Goal: Task Accomplishment & Management: Complete application form

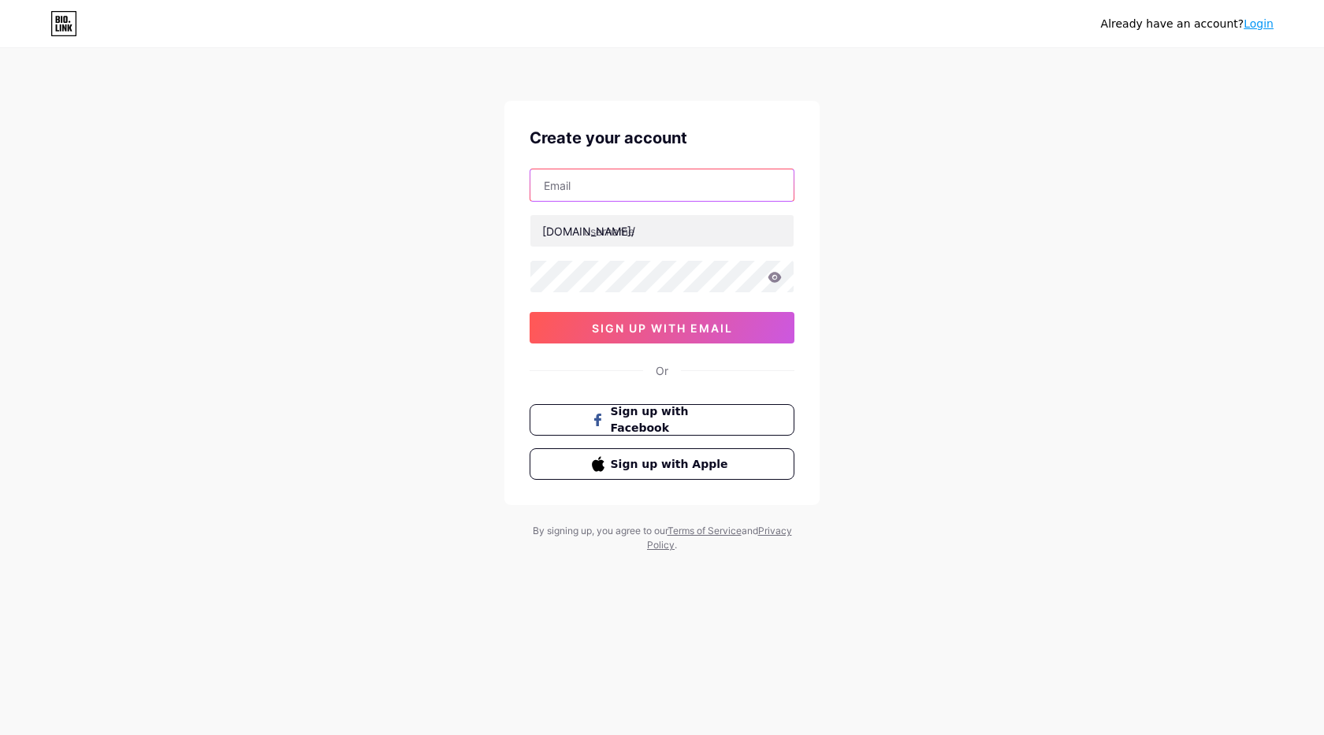
click at [606, 193] on input "text" at bounding box center [661, 185] width 263 height 32
paste input "tucanbakery"
type input "tucanbakery"
paste input "tucanbakery"
type input "tucanbakery"
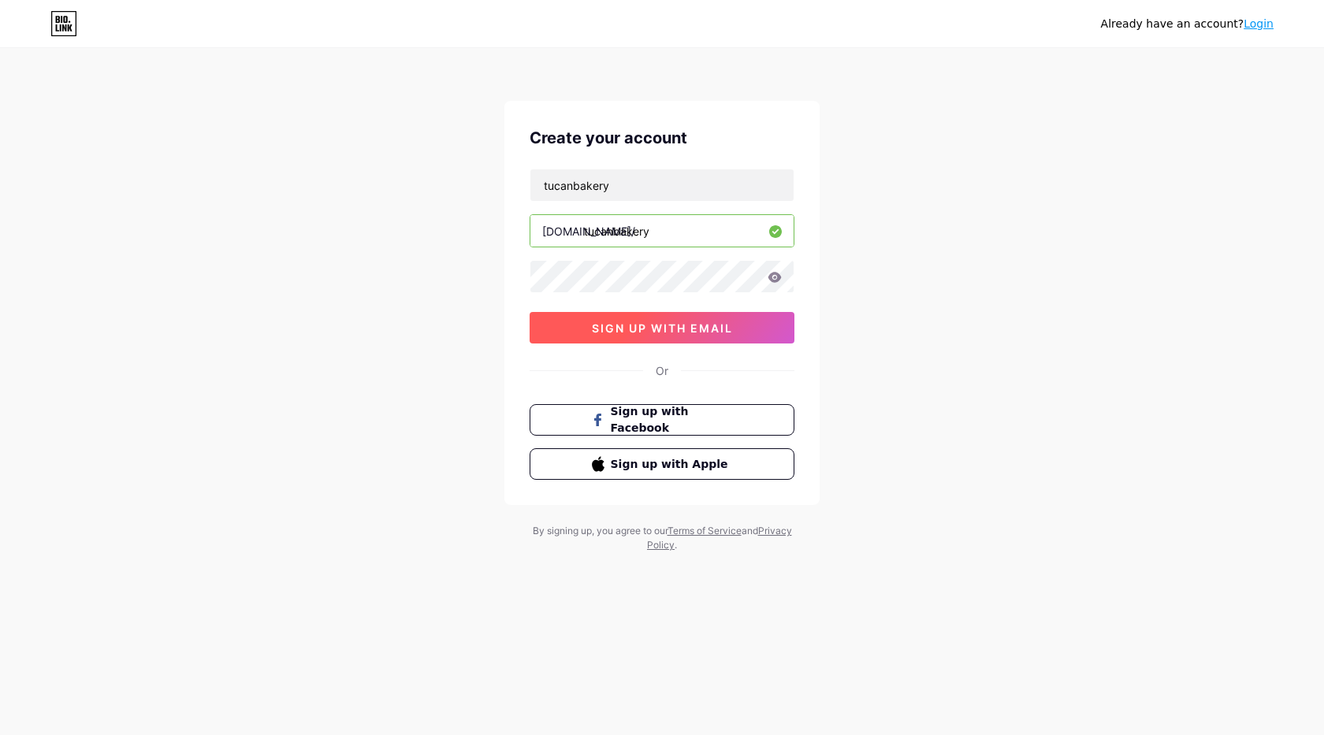
click at [632, 318] on button "sign up with email" at bounding box center [662, 328] width 265 height 32
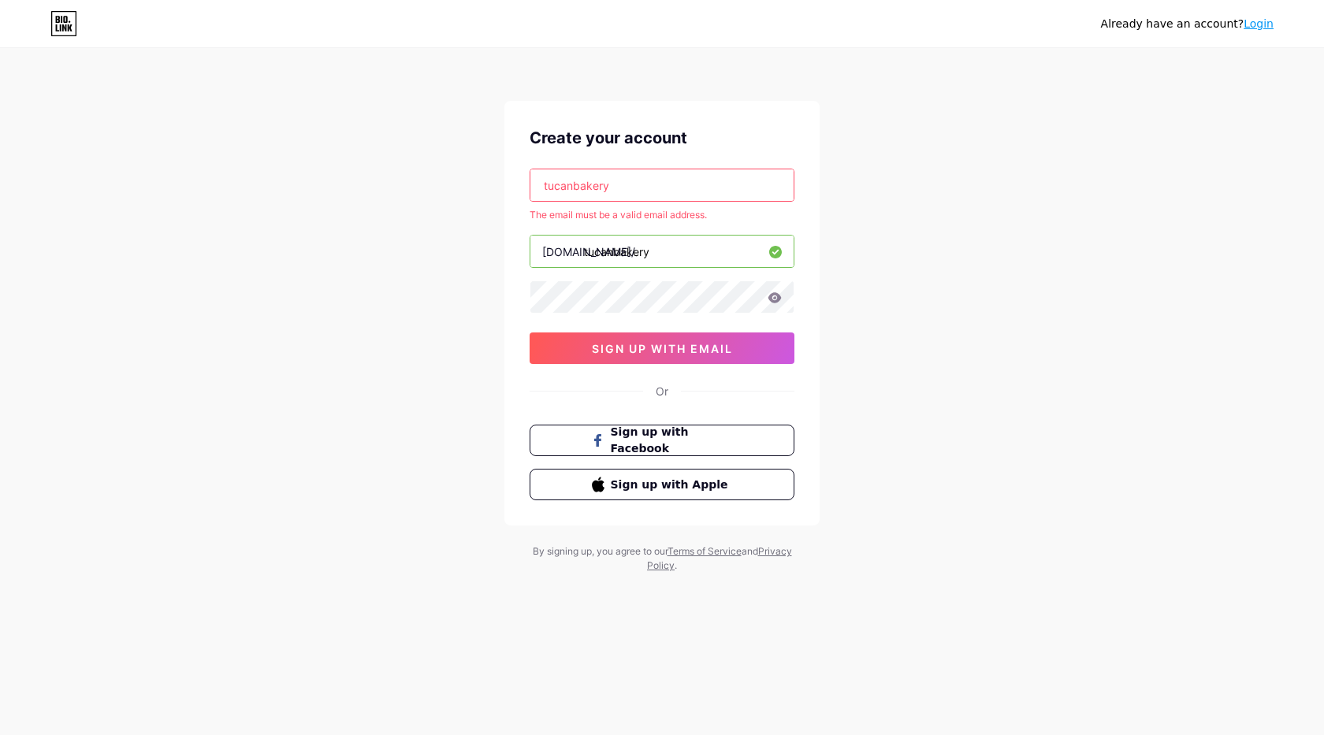
click at [645, 183] on input "tucanbakery" at bounding box center [661, 185] width 263 height 32
paste input "@gmail.com"
type input "[EMAIL_ADDRESS][DOMAIN_NAME]"
click at [620, 344] on span "sign up with email" at bounding box center [662, 348] width 141 height 13
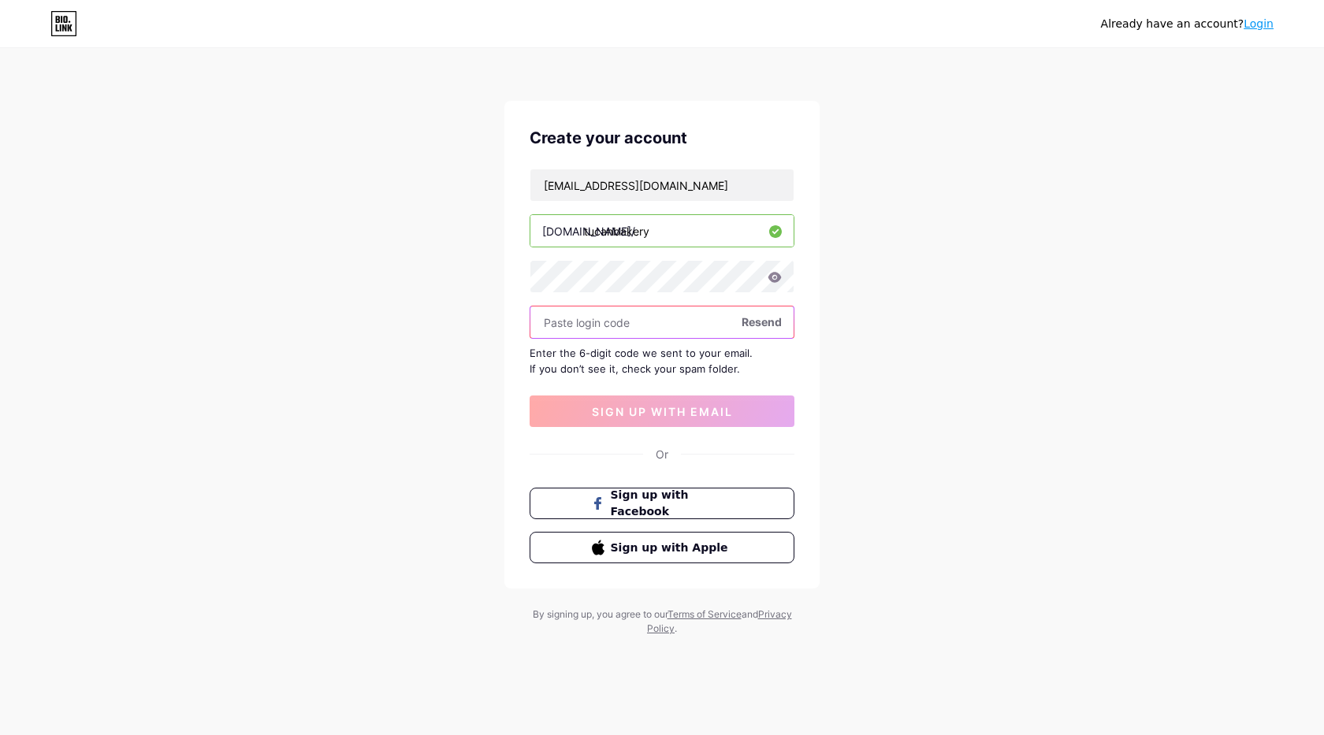
paste input "686145"
type input "686145"
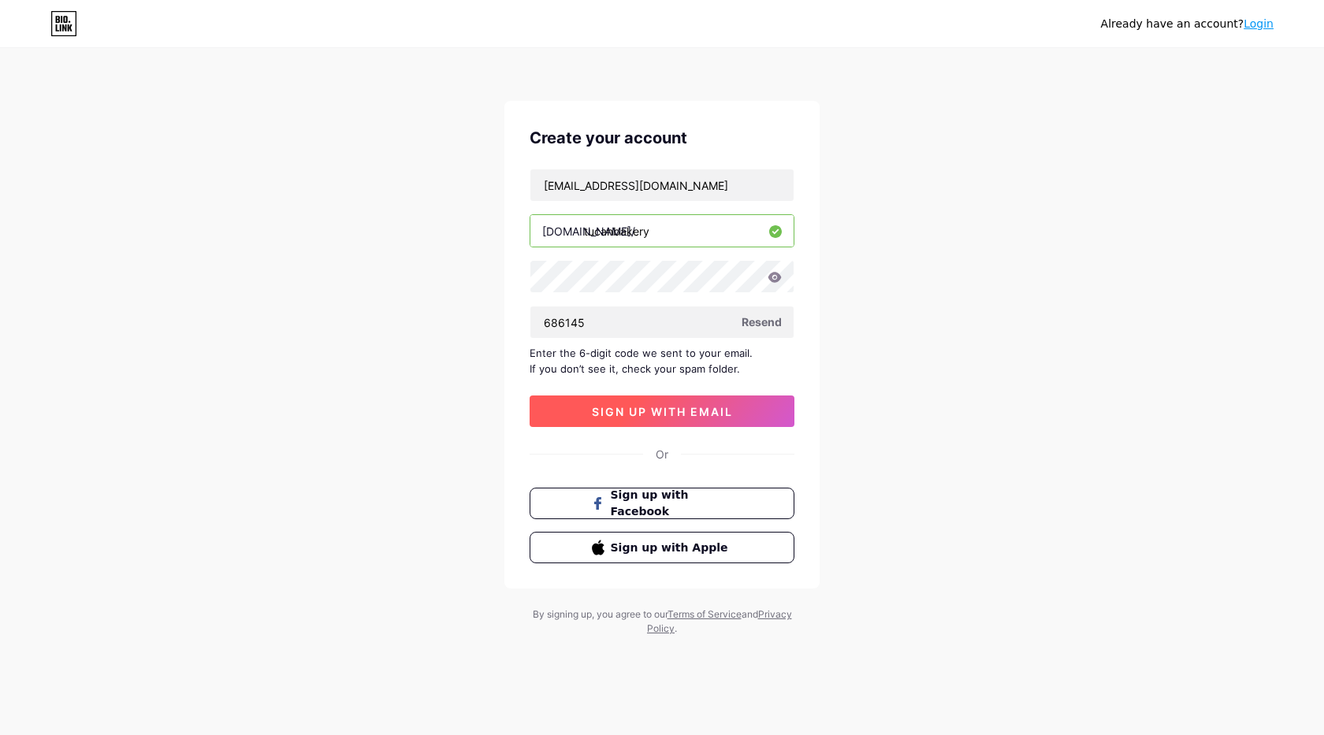
click at [663, 408] on span "sign up with email" at bounding box center [662, 411] width 141 height 13
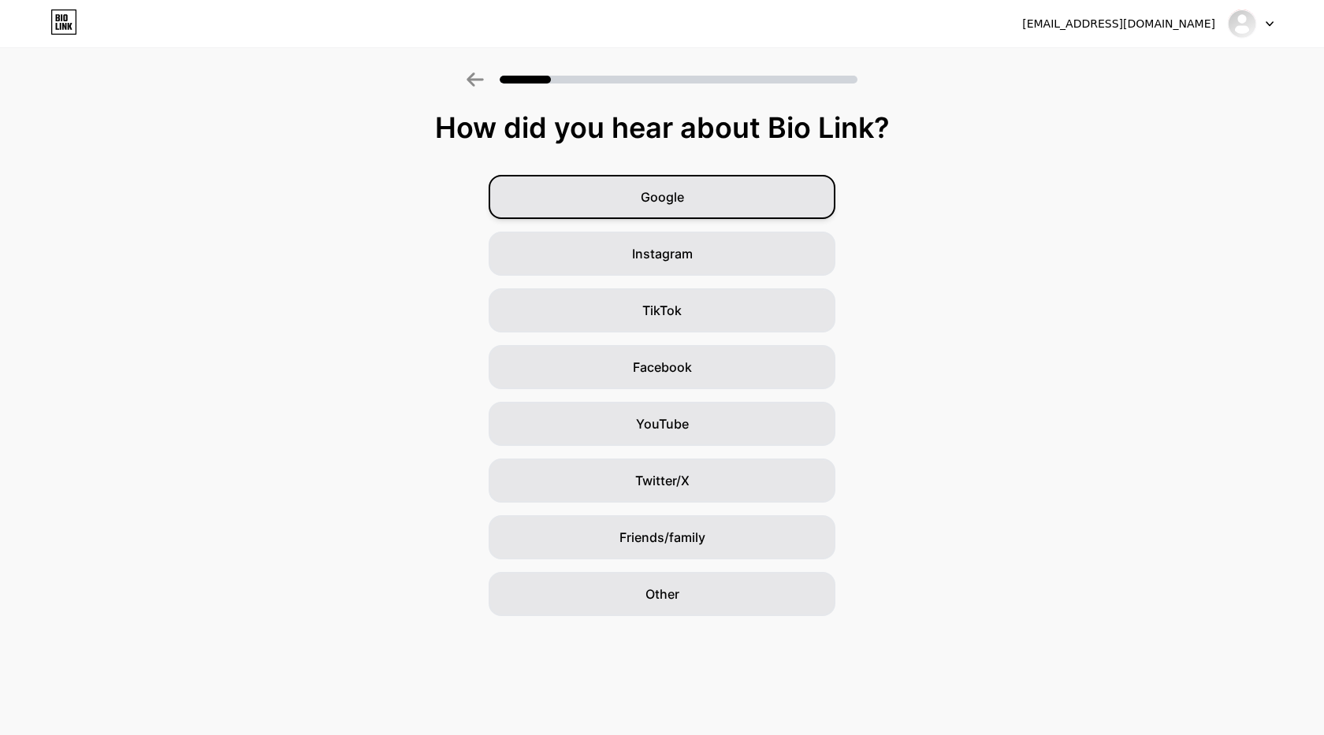
click at [746, 208] on div "Google" at bounding box center [662, 197] width 347 height 44
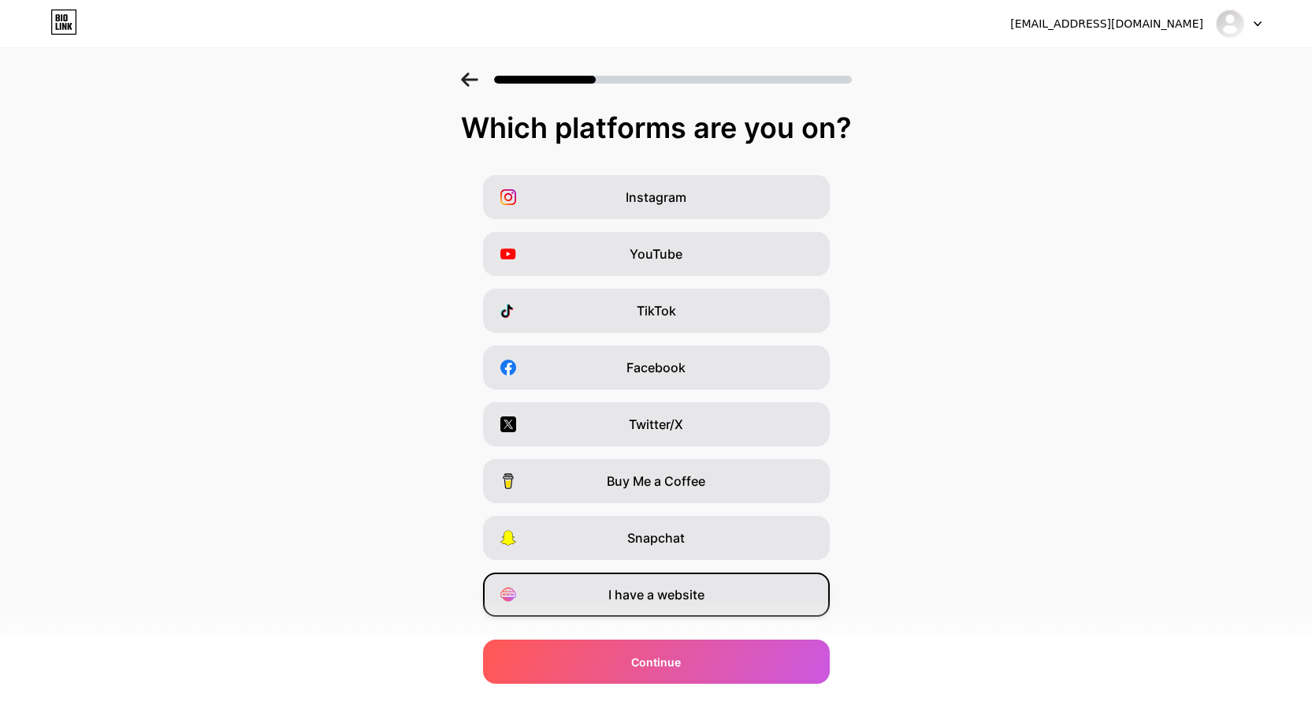
click at [681, 597] on span "I have a website" at bounding box center [656, 594] width 96 height 19
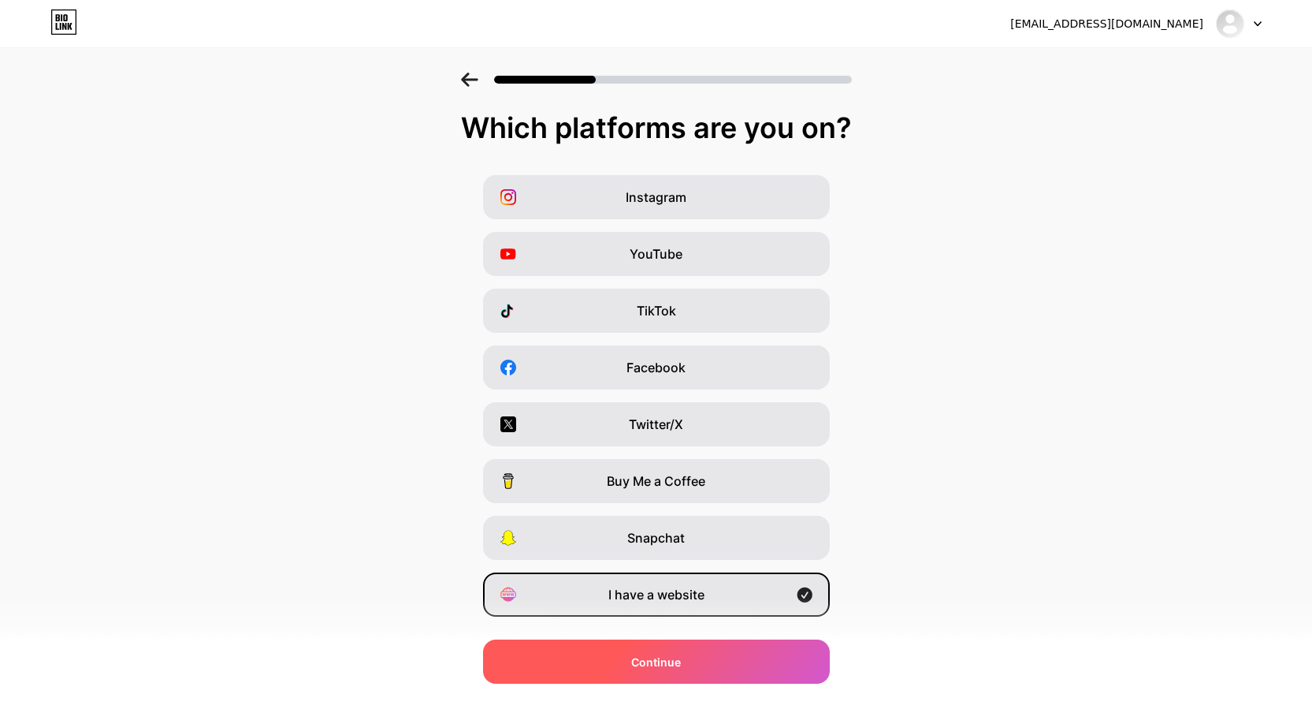
click at [699, 664] on div "Continue" at bounding box center [656, 661] width 347 height 44
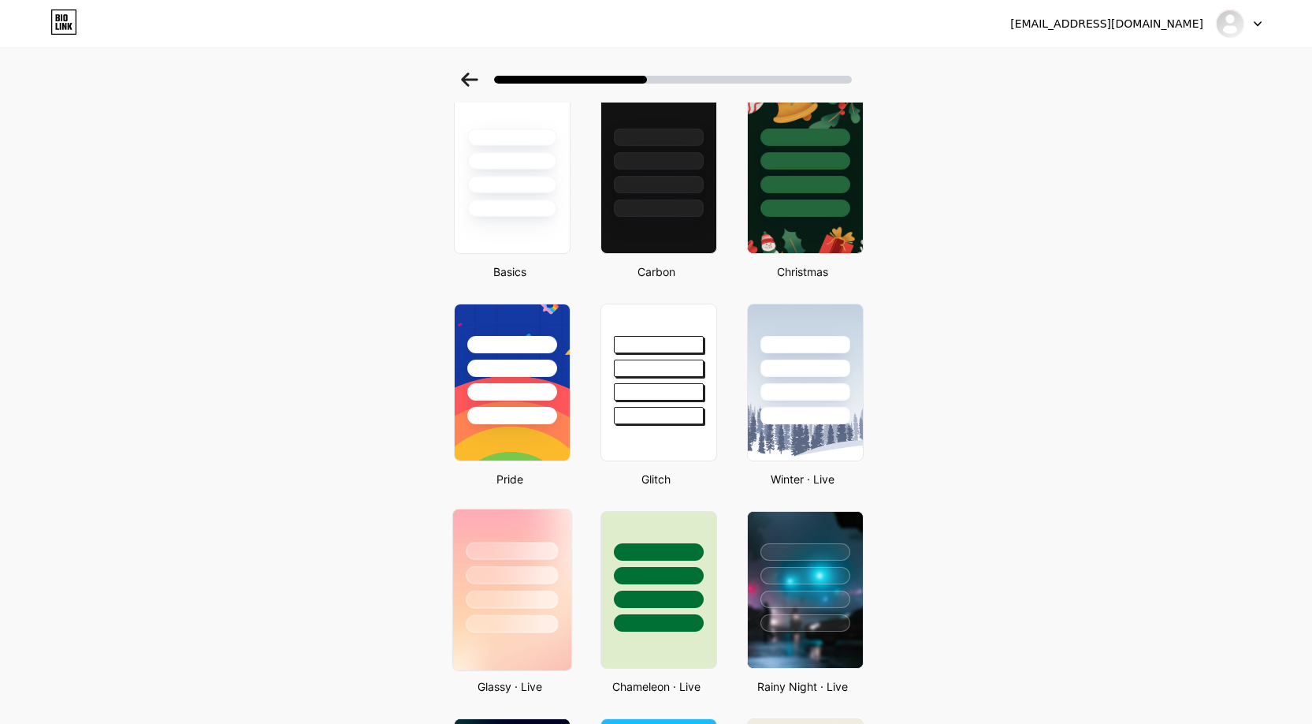
scroll to position [79, 0]
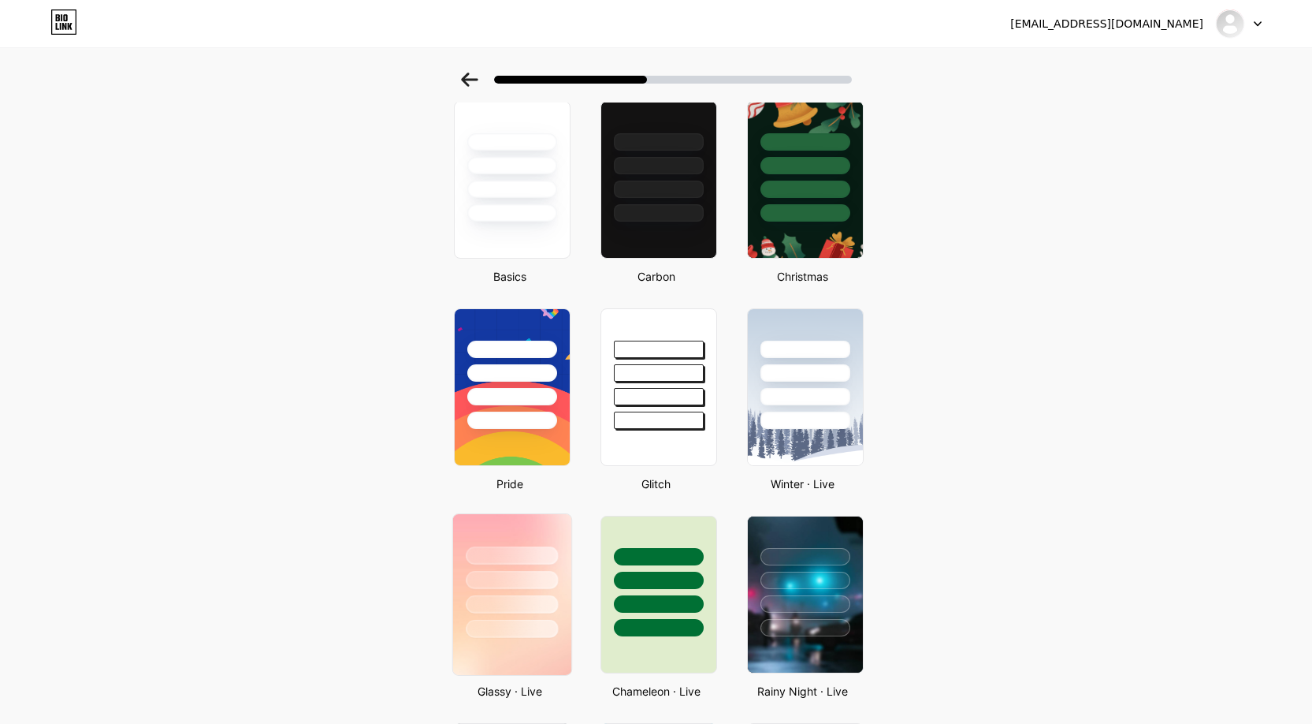
click at [532, 426] on div at bounding box center [512, 419] width 90 height 17
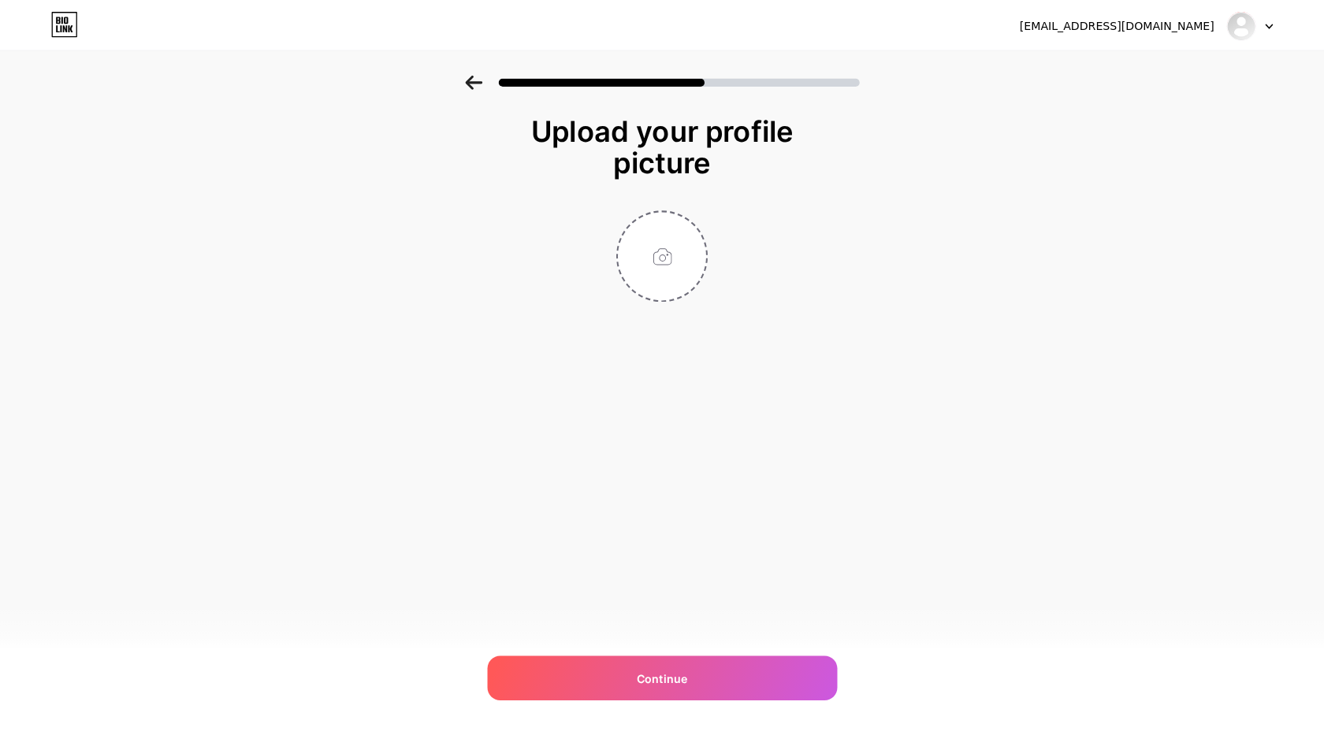
scroll to position [0, 0]
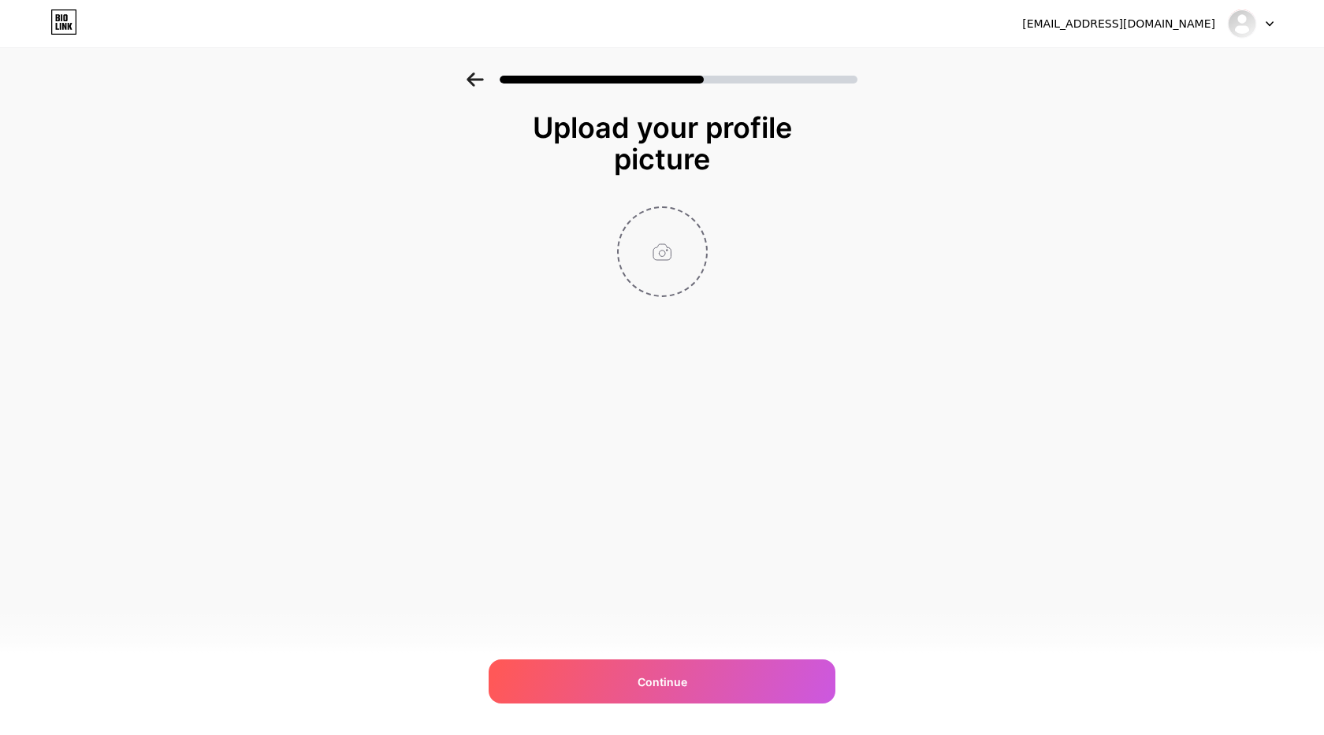
click at [668, 244] on input "file" at bounding box center [662, 251] width 87 height 87
type input "C:\fakepath\tucan bakery logo.jpg"
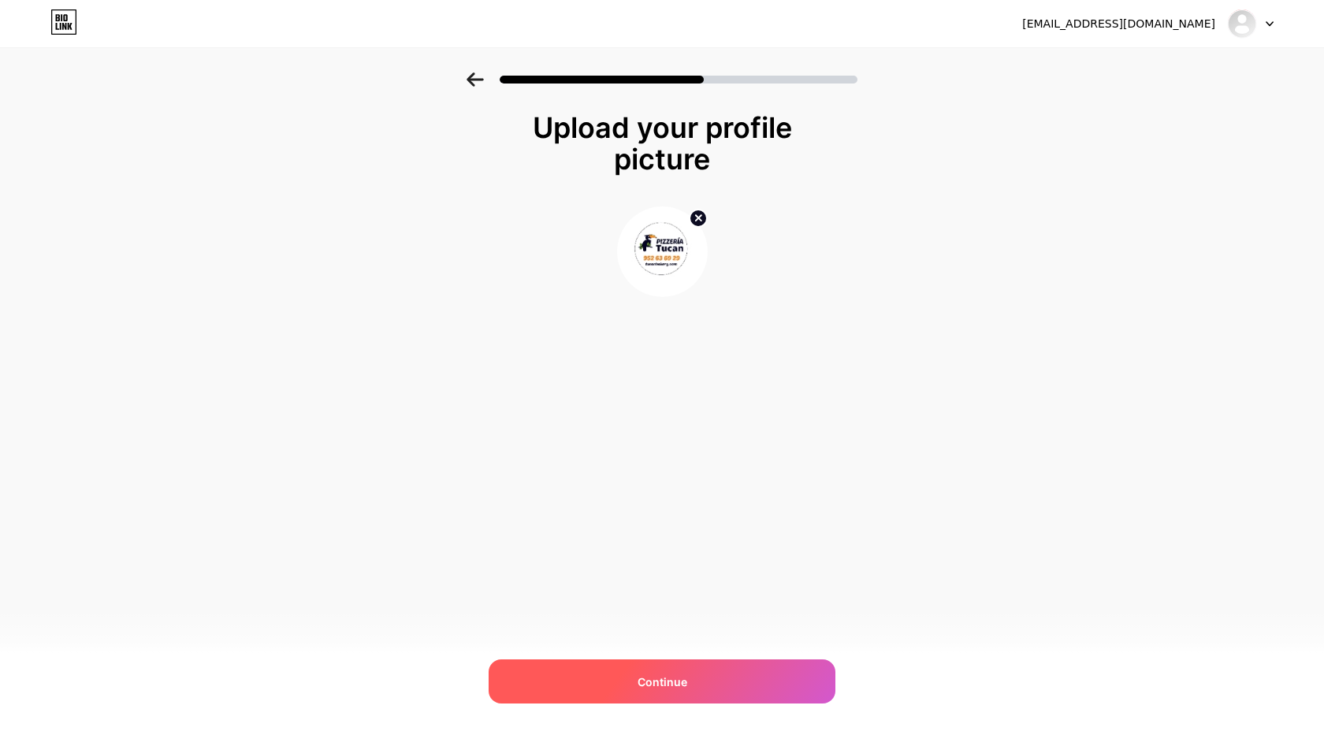
click at [708, 672] on div "Continue" at bounding box center [662, 682] width 347 height 44
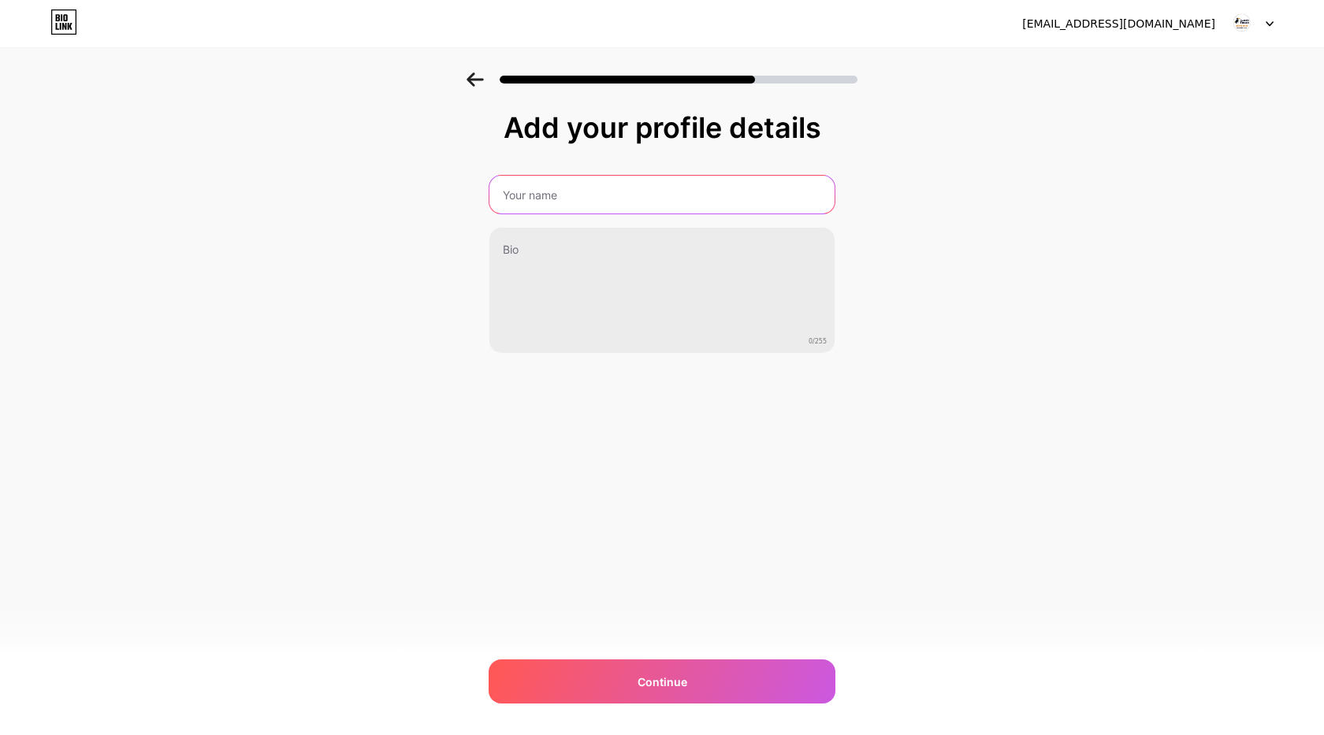
click at [597, 213] on input "text" at bounding box center [661, 195] width 345 height 38
paste input "Tucan Bakery"
type input "Tucan Bakery"
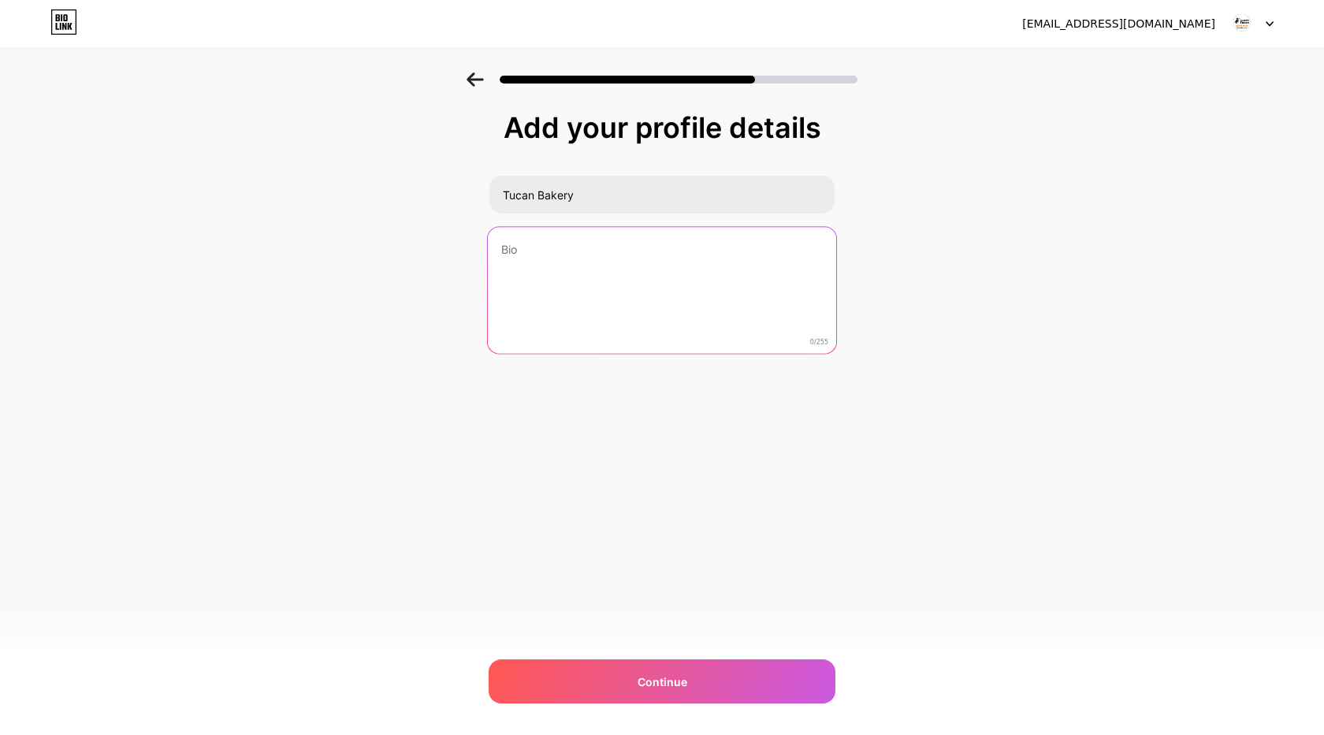
paste textarea "Discover the best pizza in Marbella at our restaurant! Indulge in flavorful piz…"
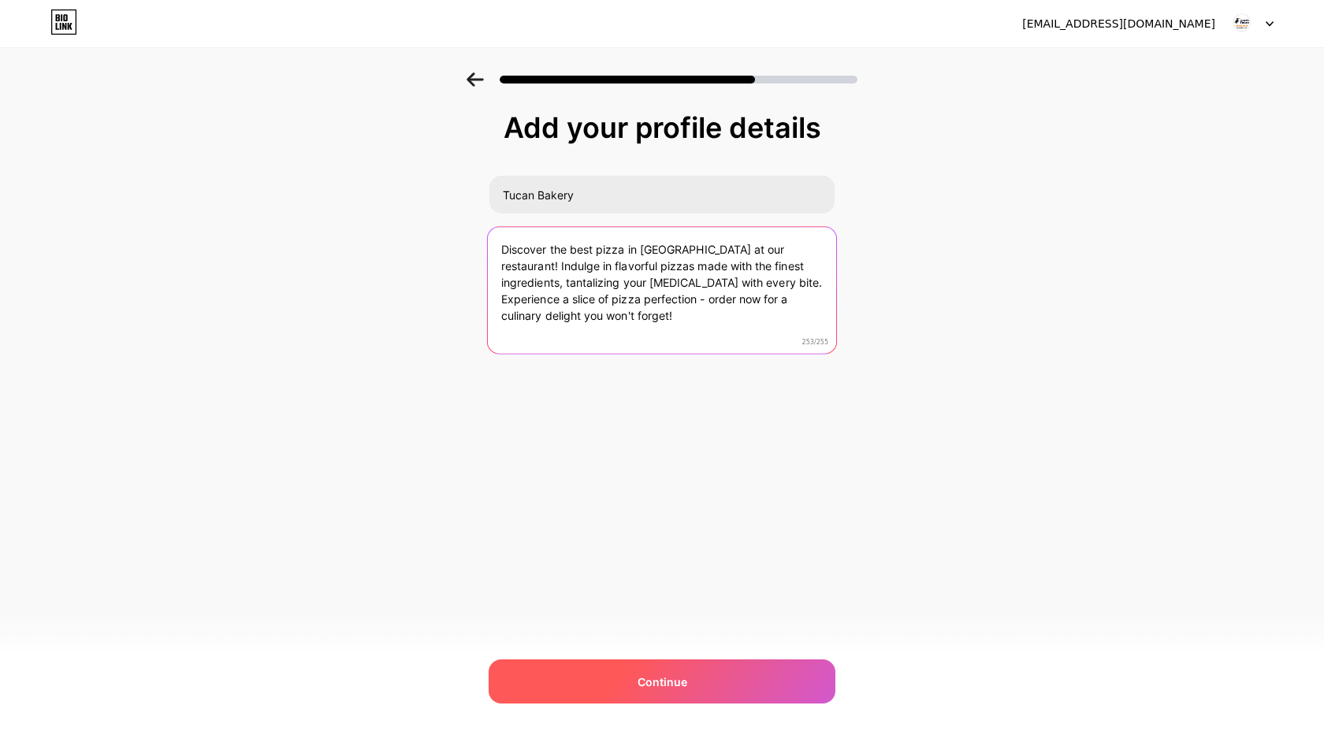
type textarea "Discover the best pizza in Marbella at our restaurant! Indulge in flavorful piz…"
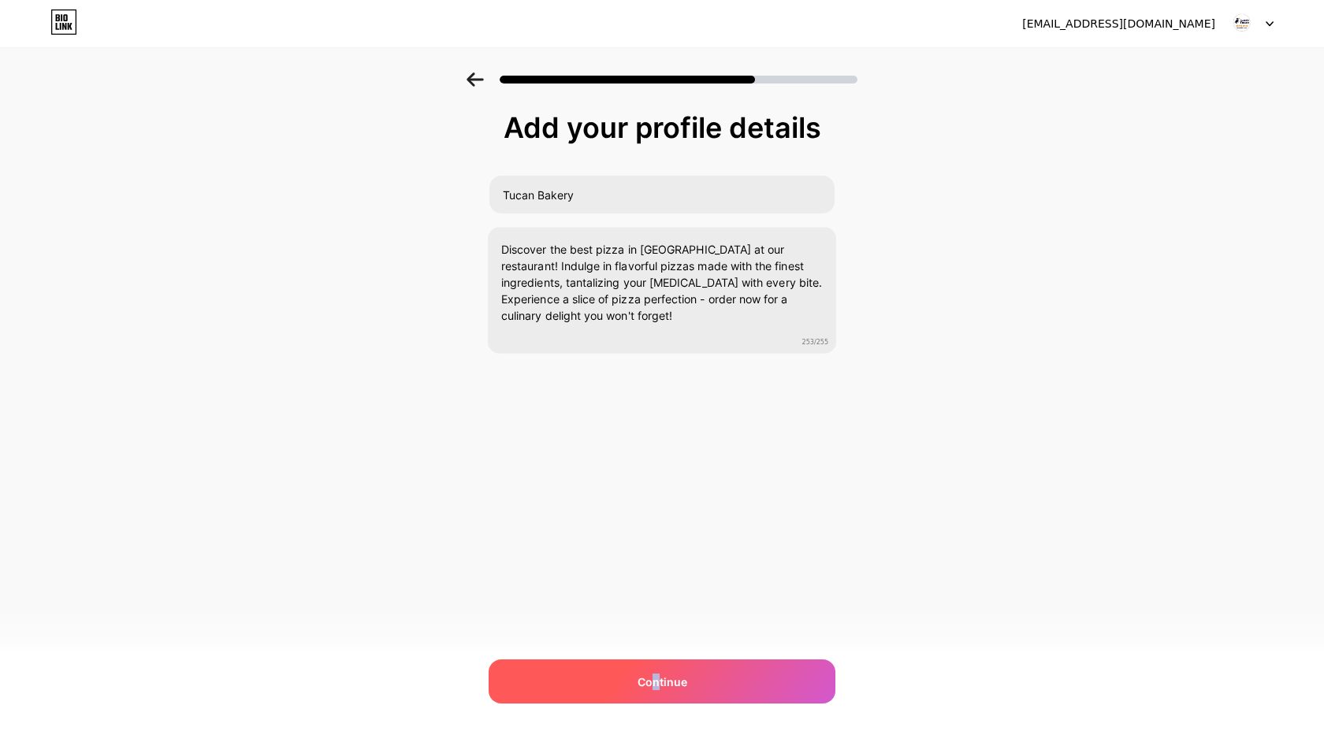
click at [657, 668] on div "Continue" at bounding box center [662, 682] width 347 height 44
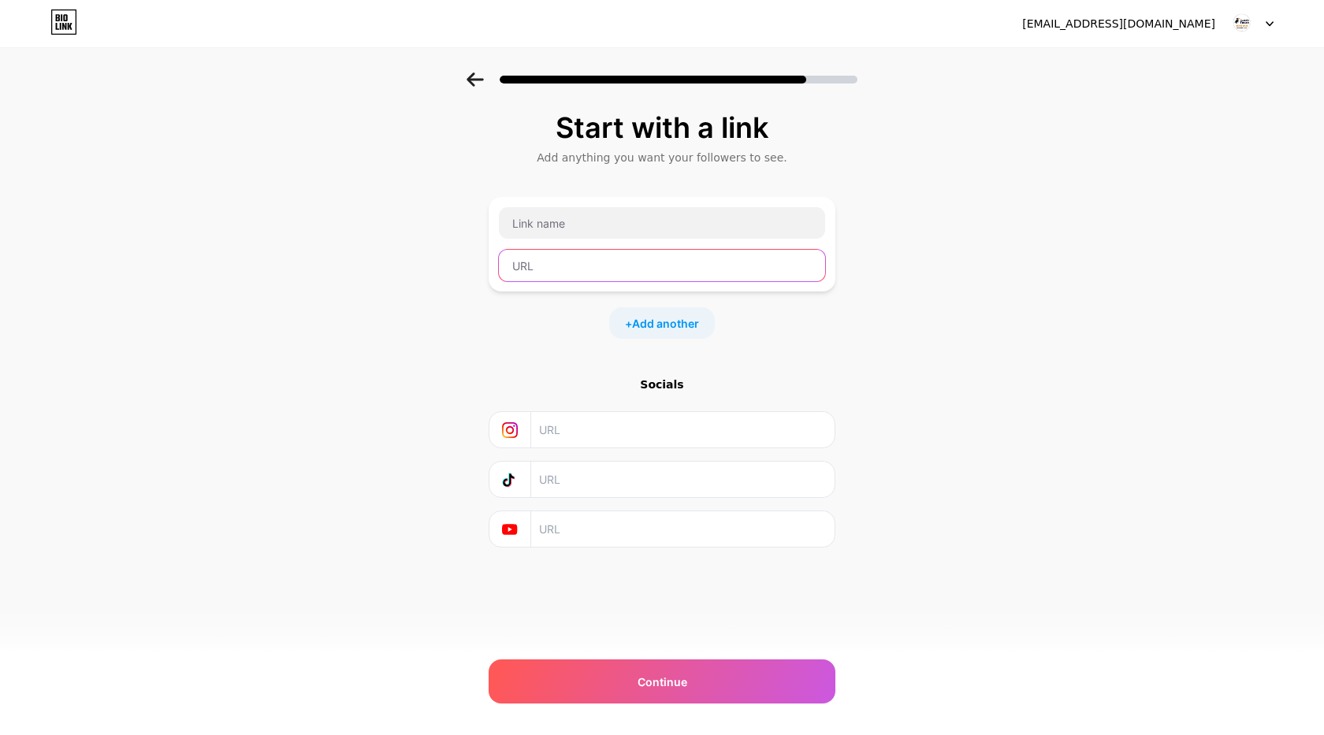
click at [575, 270] on input "text" at bounding box center [662, 266] width 326 height 32
paste input "https://www.tucanbakery.com/product-category/pizza/"
type input "https://www.tucanbakery.com/product-category/pizza/"
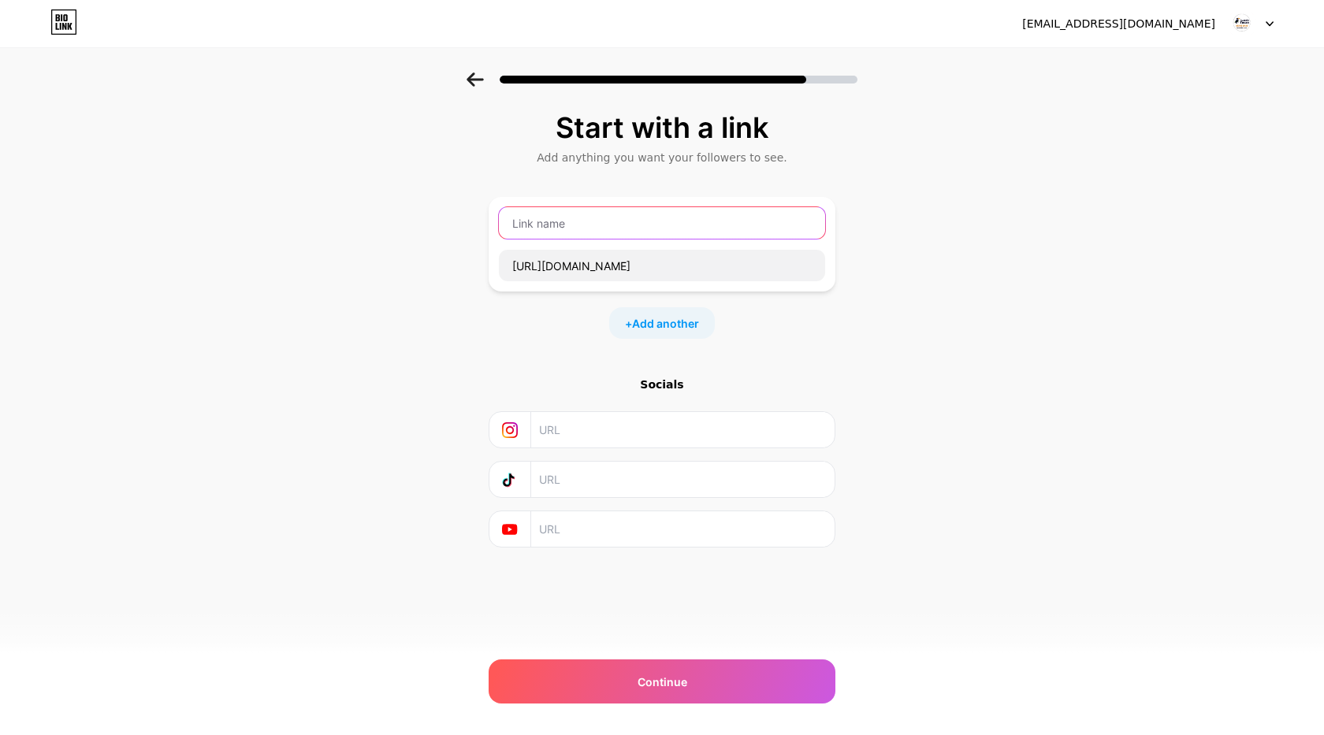
click at [626, 223] on input "text" at bounding box center [662, 223] width 326 height 32
paste input "Best Pizza in Marbella"
type input "Best Pizza in Marbella"
click at [640, 437] on input "text" at bounding box center [682, 429] width 286 height 35
paste input "https://www.facebook.com/tucantocobar"
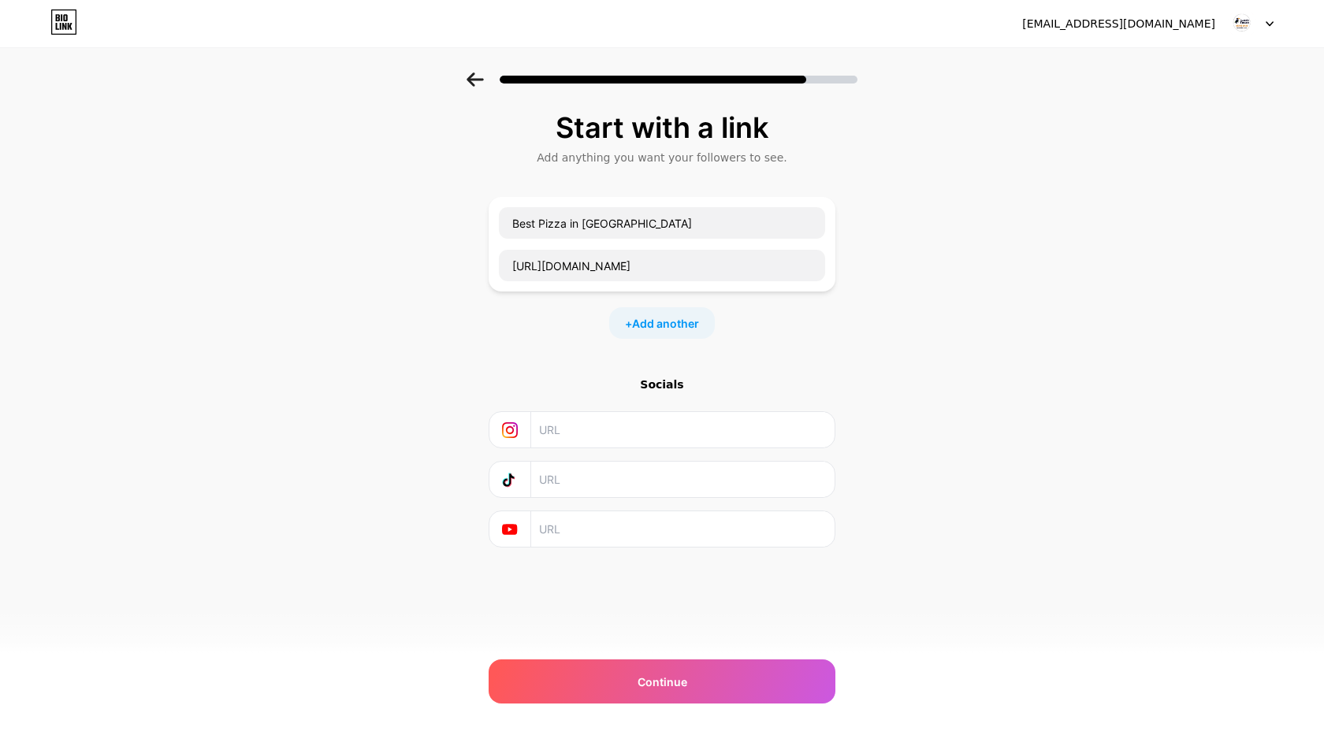
type input "https://www.facebook.com/tucantocobar"
paste input "https://www.instagram.com/tucanlovers/"
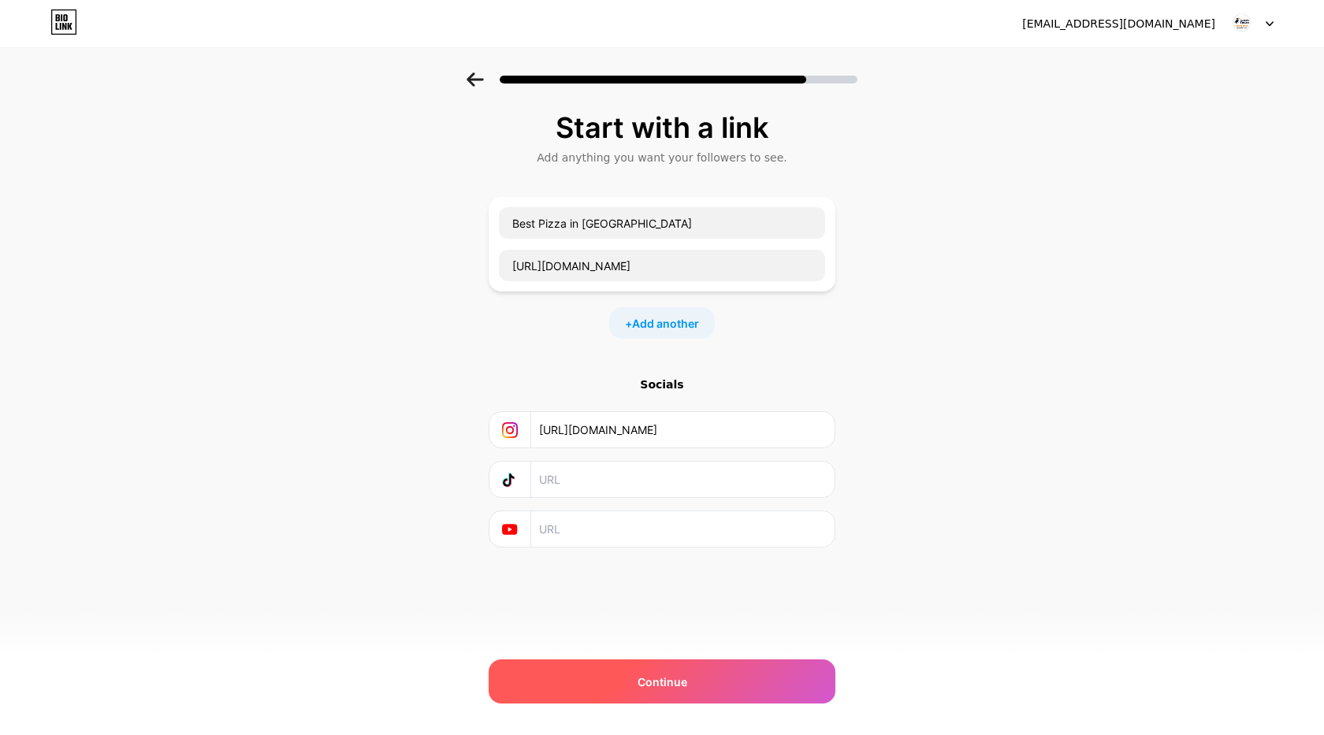
type input "https://www.instagram.com/tucanlovers/"
click at [646, 670] on div "Continue" at bounding box center [662, 682] width 347 height 44
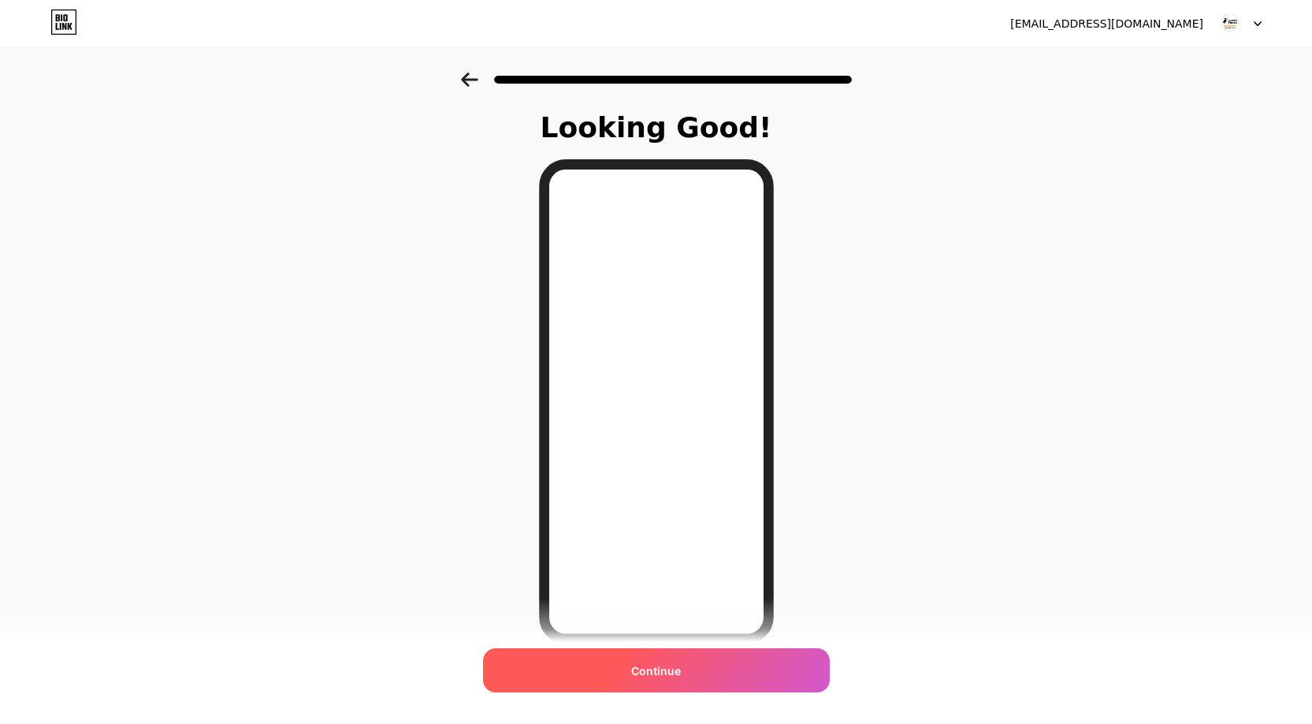
click at [738, 665] on div "Continue" at bounding box center [656, 670] width 347 height 44
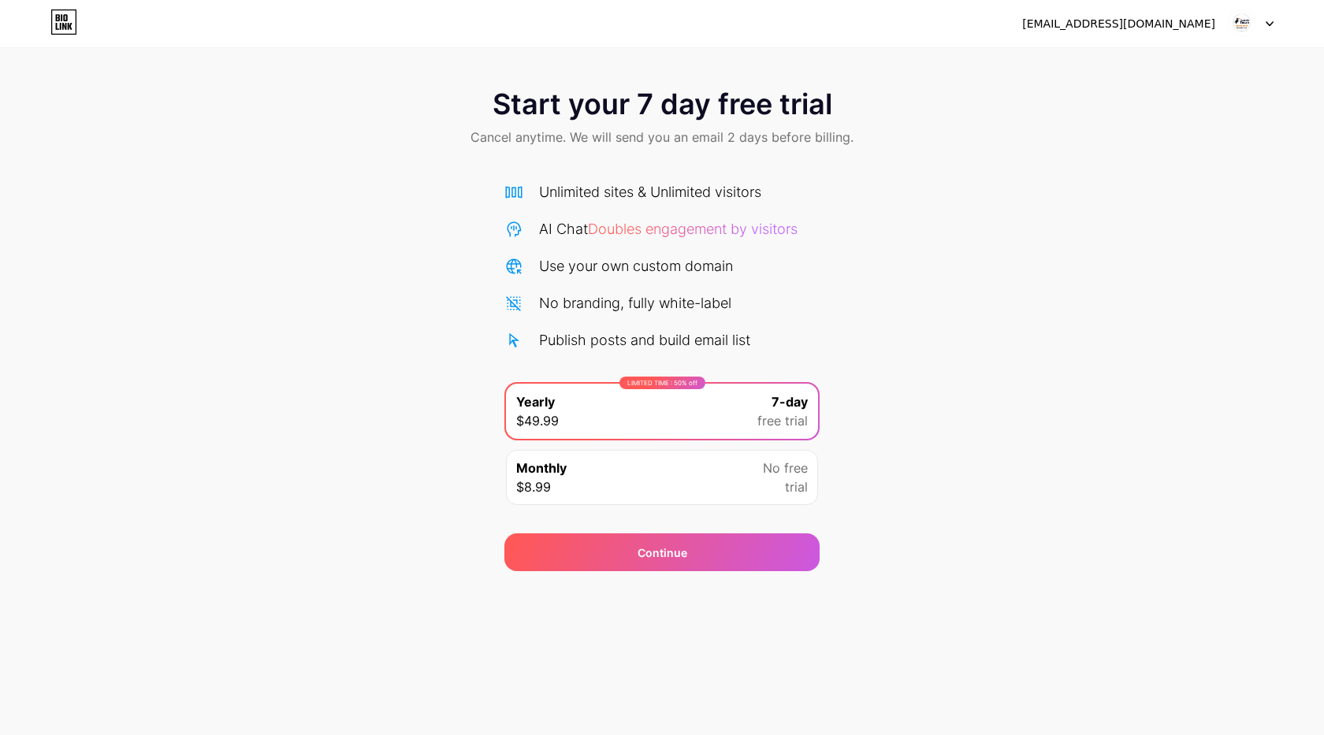
click at [778, 468] on span "No free" at bounding box center [785, 468] width 45 height 19
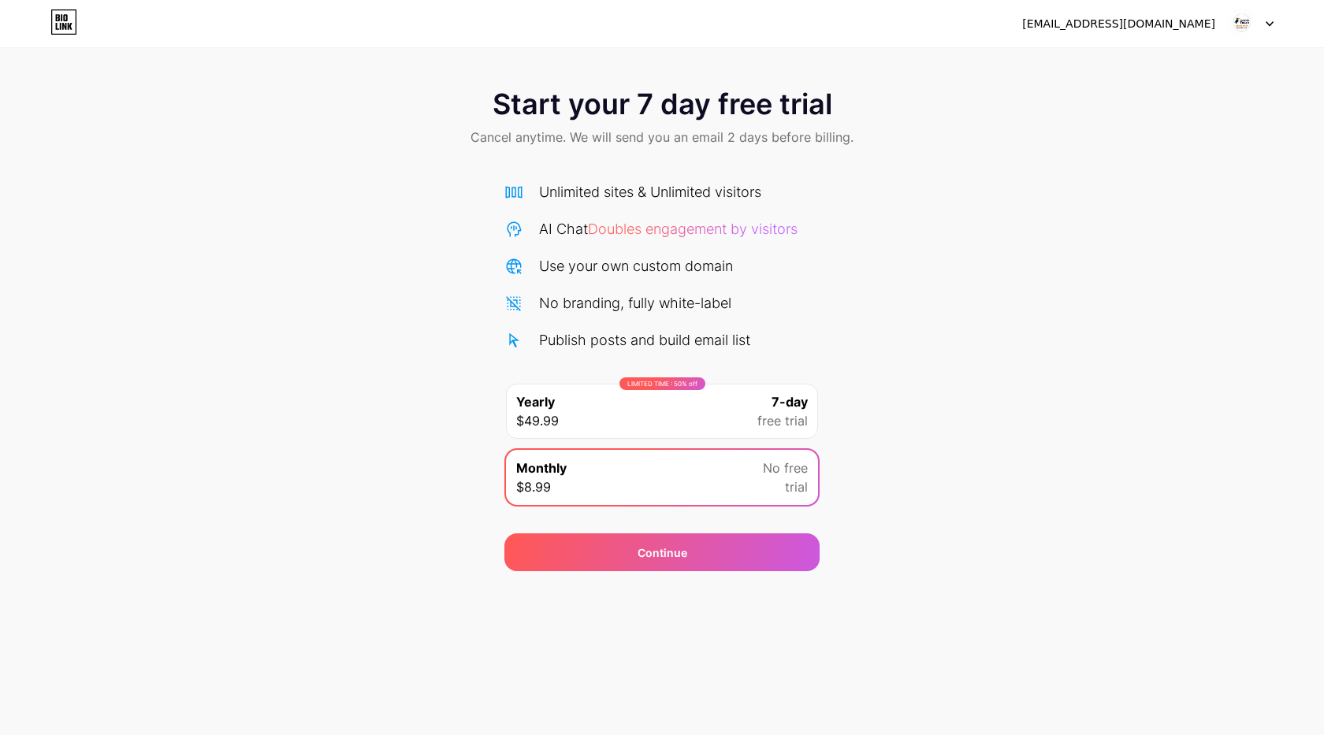
click at [775, 421] on span "free trial" at bounding box center [782, 420] width 50 height 19
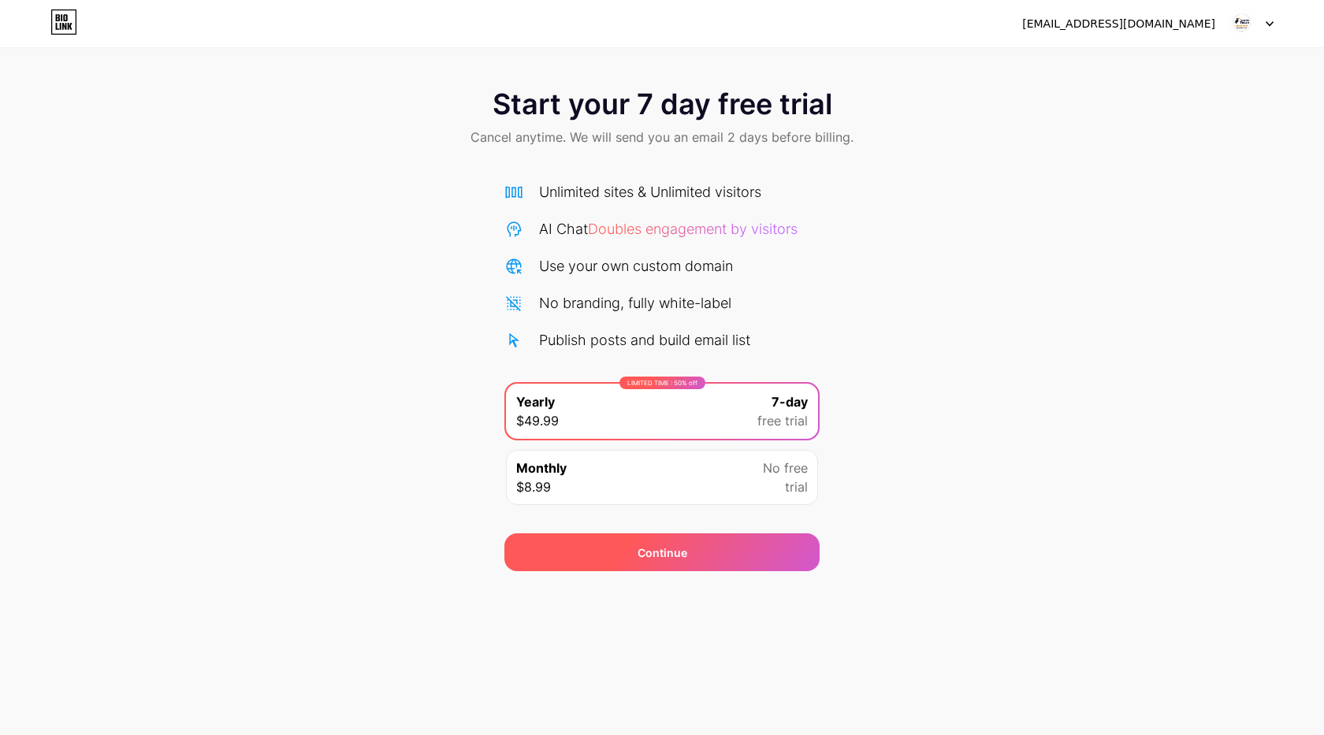
click at [732, 543] on div "Continue" at bounding box center [661, 553] width 315 height 38
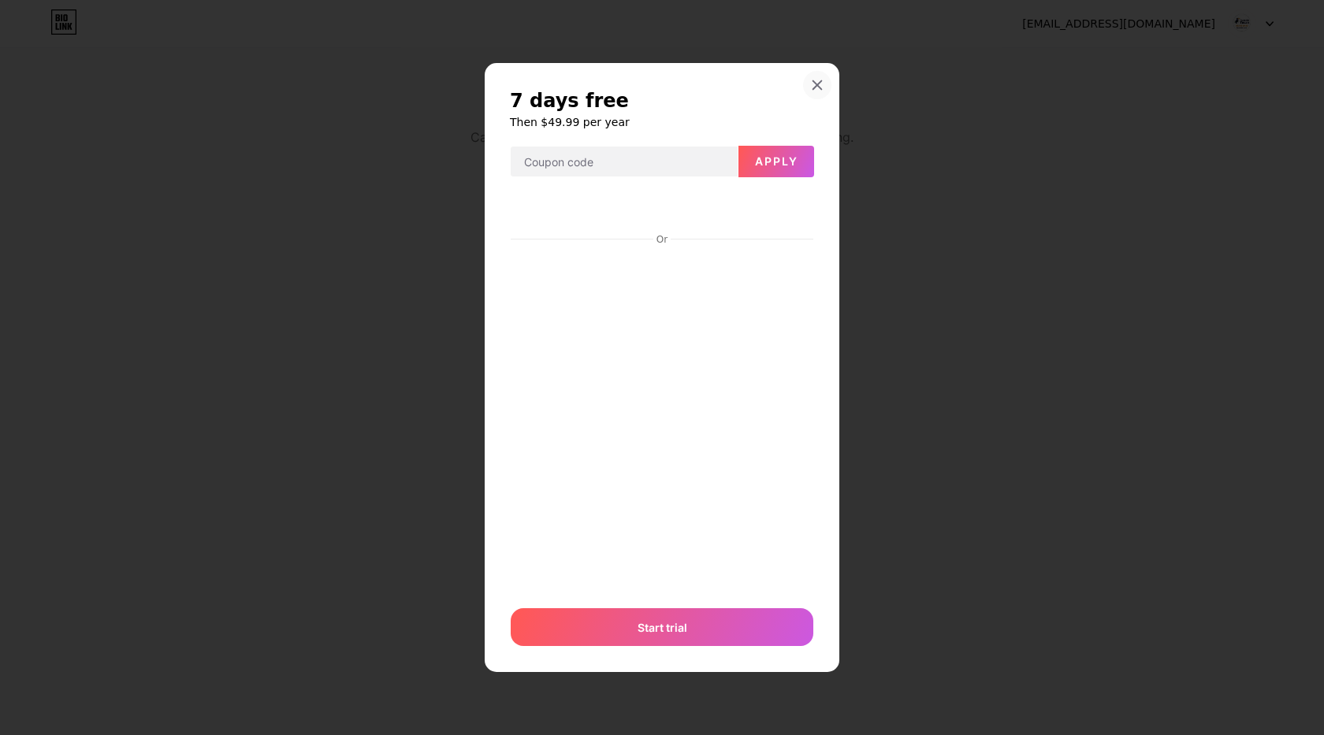
click at [815, 91] on div at bounding box center [817, 85] width 28 height 28
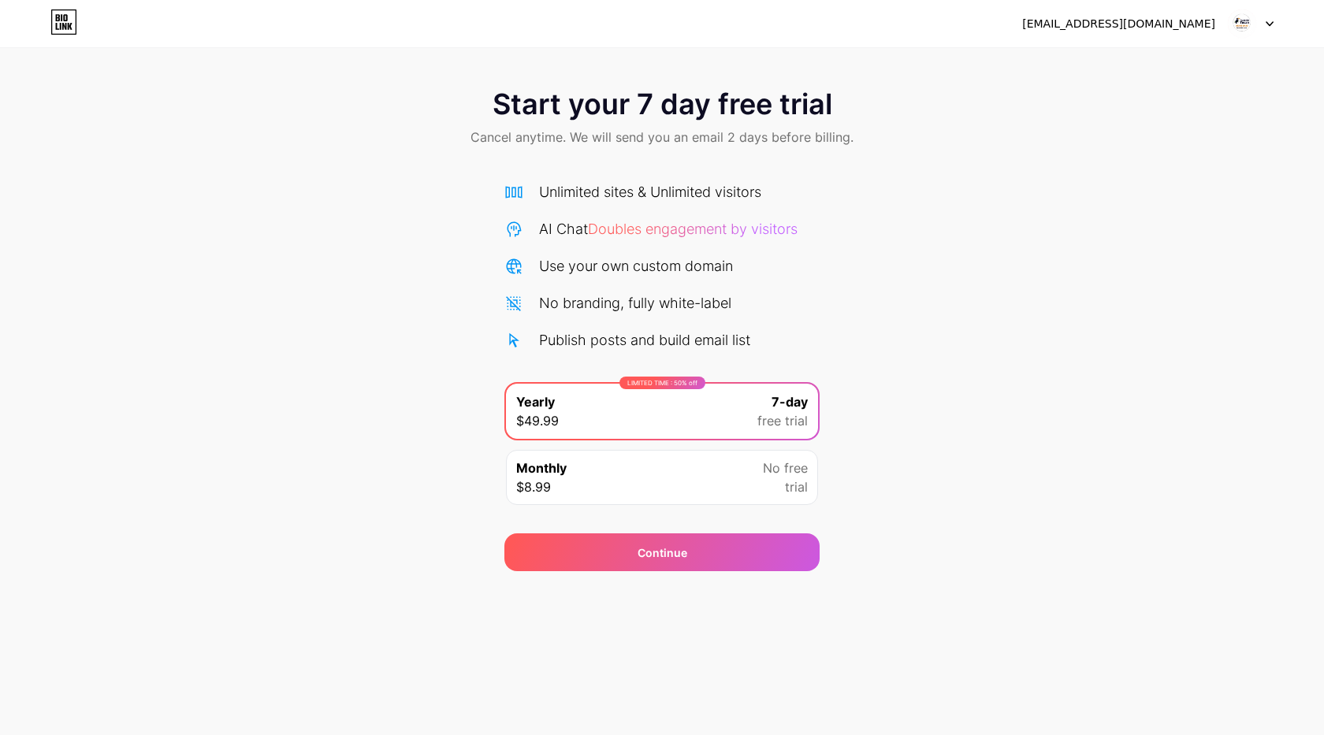
click at [1253, 17] on img at bounding box center [1242, 24] width 30 height 30
click at [65, 21] on icon at bounding box center [65, 17] width 4 height 7
click at [50, 29] on icon at bounding box center [63, 21] width 27 height 25
